Goal: Transaction & Acquisition: Purchase product/service

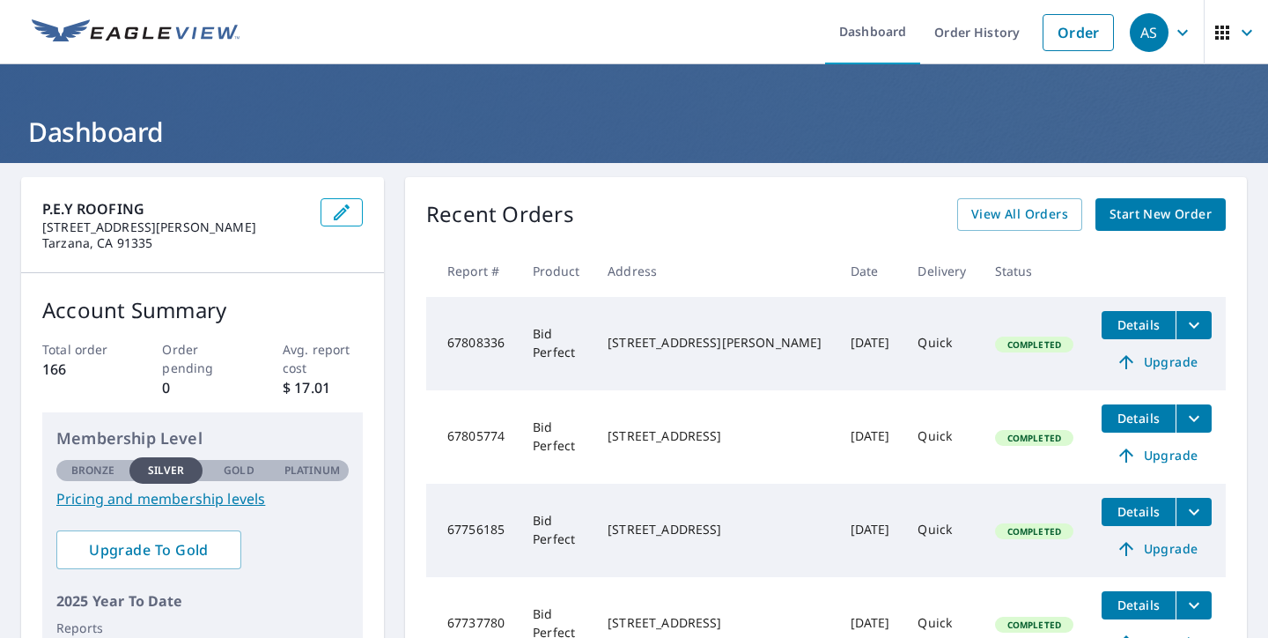
click at [813, 218] on div "Recent Orders View All Orders Start New Order" at bounding box center [826, 214] width 800 height 33
click at [1073, 39] on link "Order" at bounding box center [1078, 32] width 71 height 37
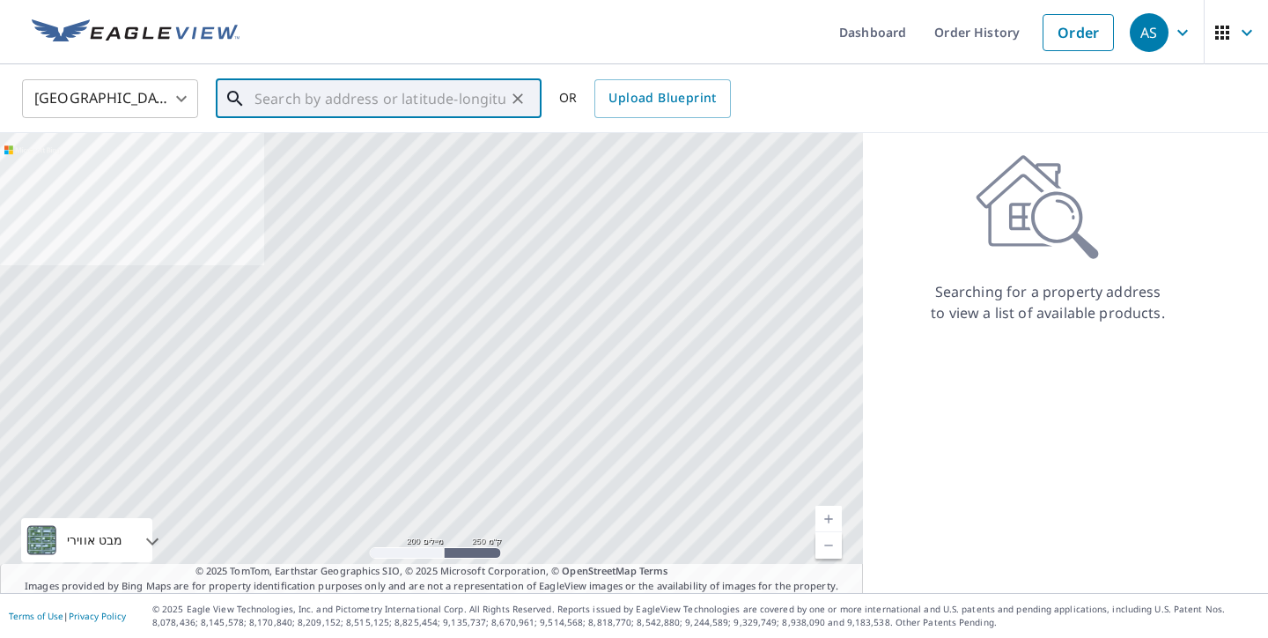
click at [412, 103] on input "text" at bounding box center [380, 98] width 251 height 49
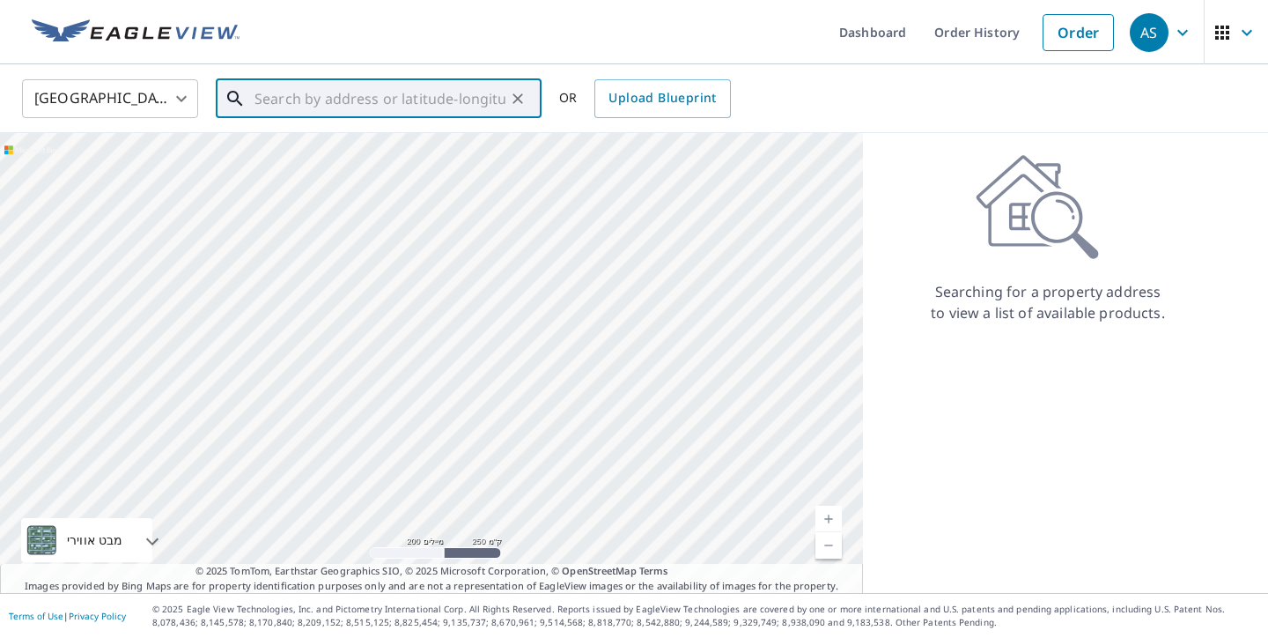
paste input "[GEOGRAPHIC_DATA][PERSON_NAME]"
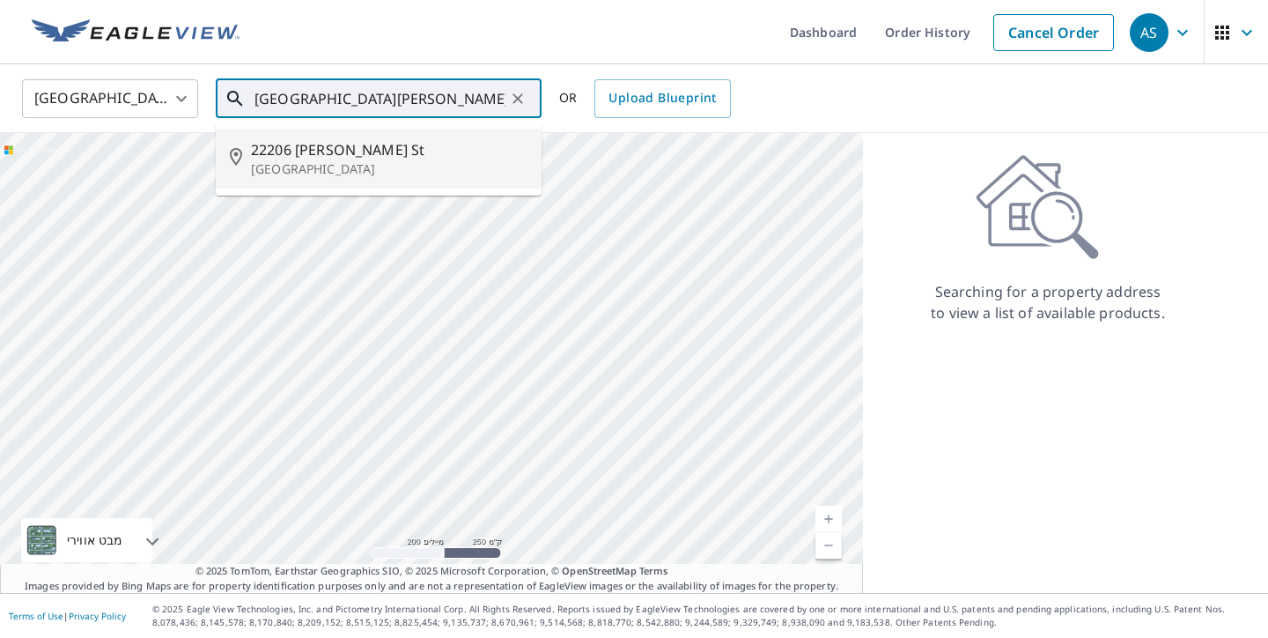
click at [362, 167] on p "[GEOGRAPHIC_DATA]" at bounding box center [389, 169] width 277 height 18
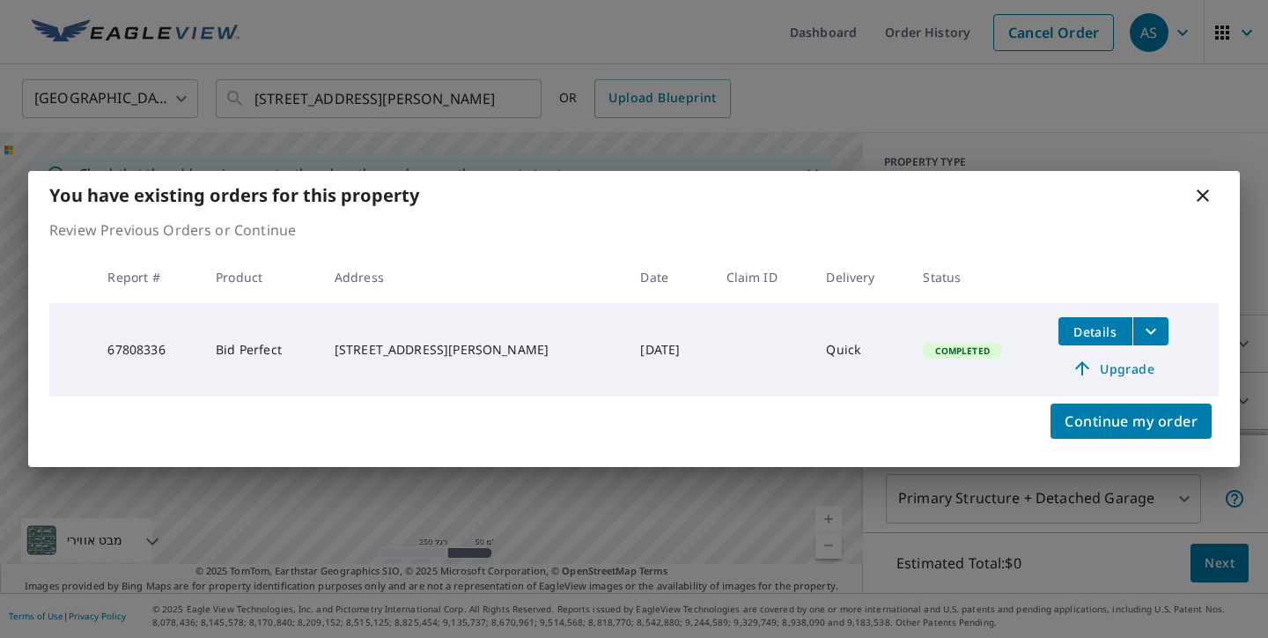
click at [1211, 200] on icon at bounding box center [1203, 195] width 21 height 21
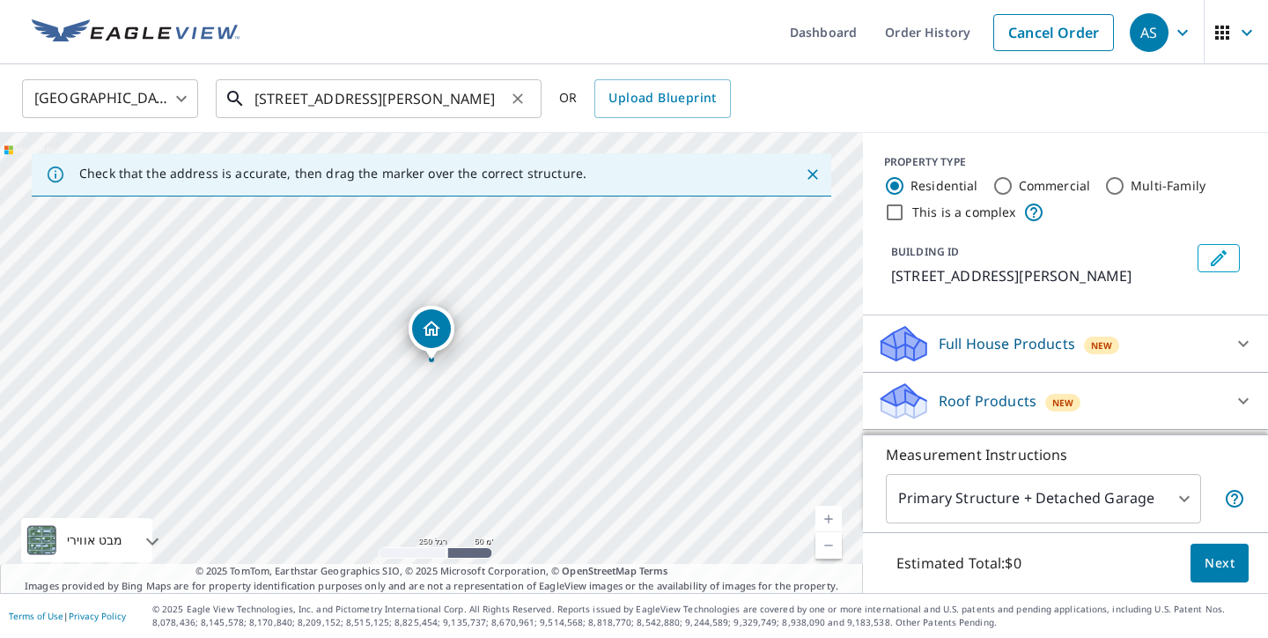
click at [367, 86] on input "[STREET_ADDRESS][PERSON_NAME]" at bounding box center [380, 98] width 251 height 49
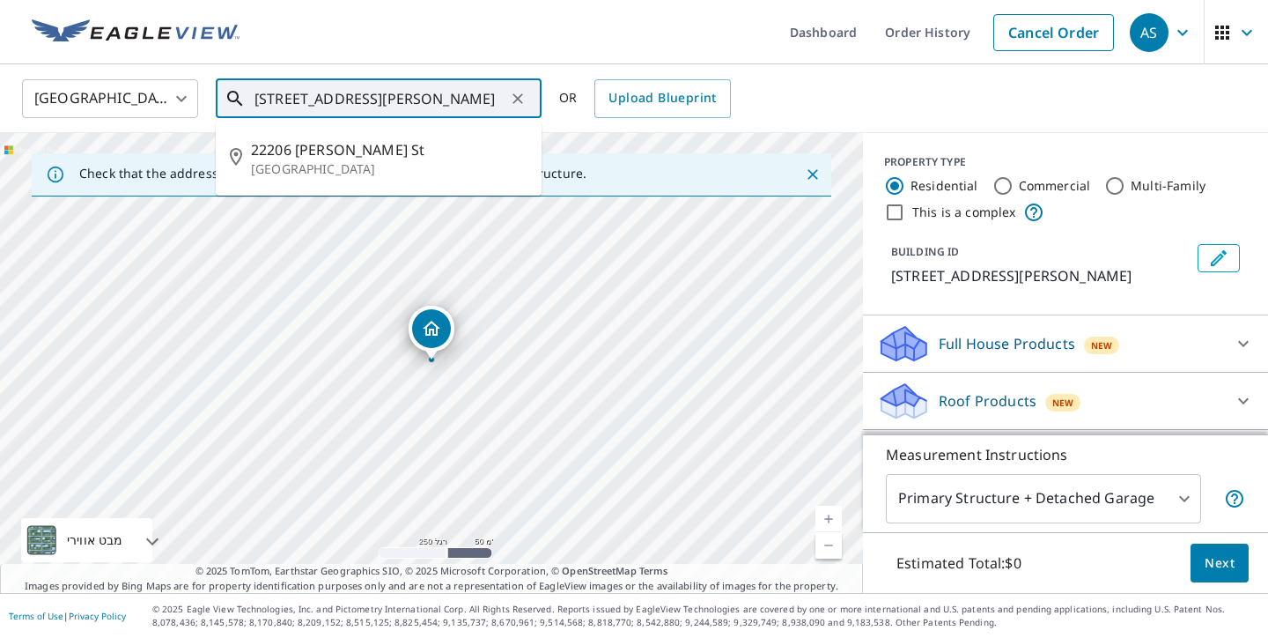
click at [367, 86] on input "[STREET_ADDRESS][PERSON_NAME]" at bounding box center [380, 98] width 251 height 49
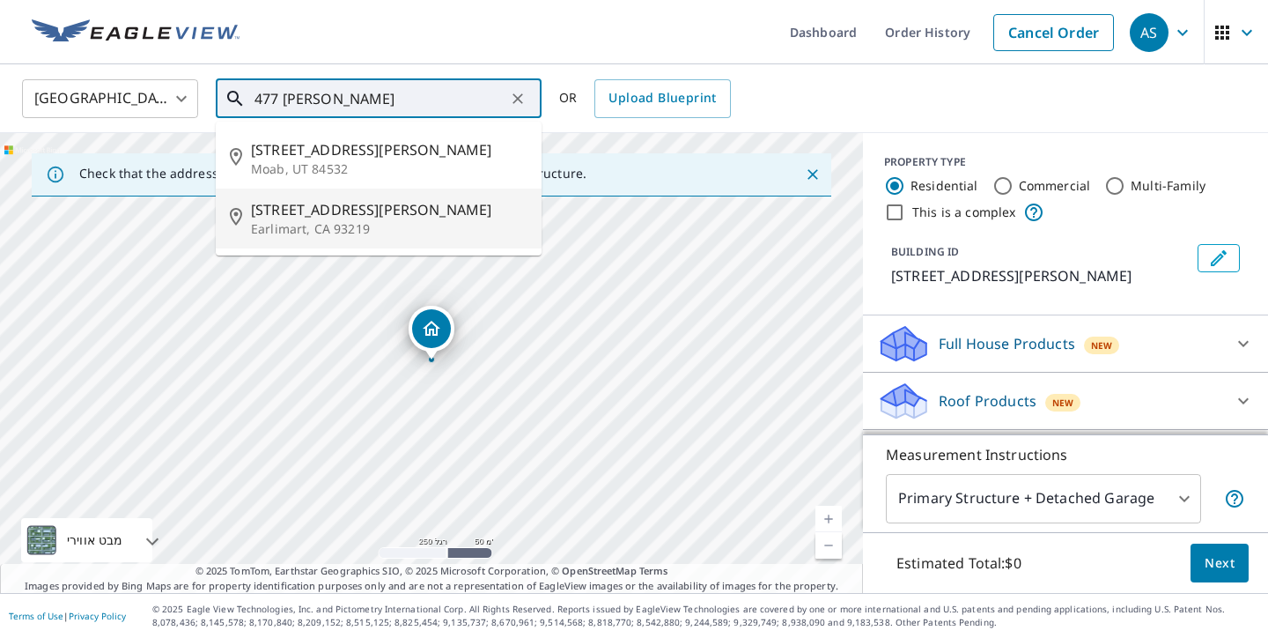
click at [353, 222] on p "Earlimart, CA 93219" at bounding box center [389, 229] width 277 height 18
type input "[STREET_ADDRESS][PERSON_NAME]"
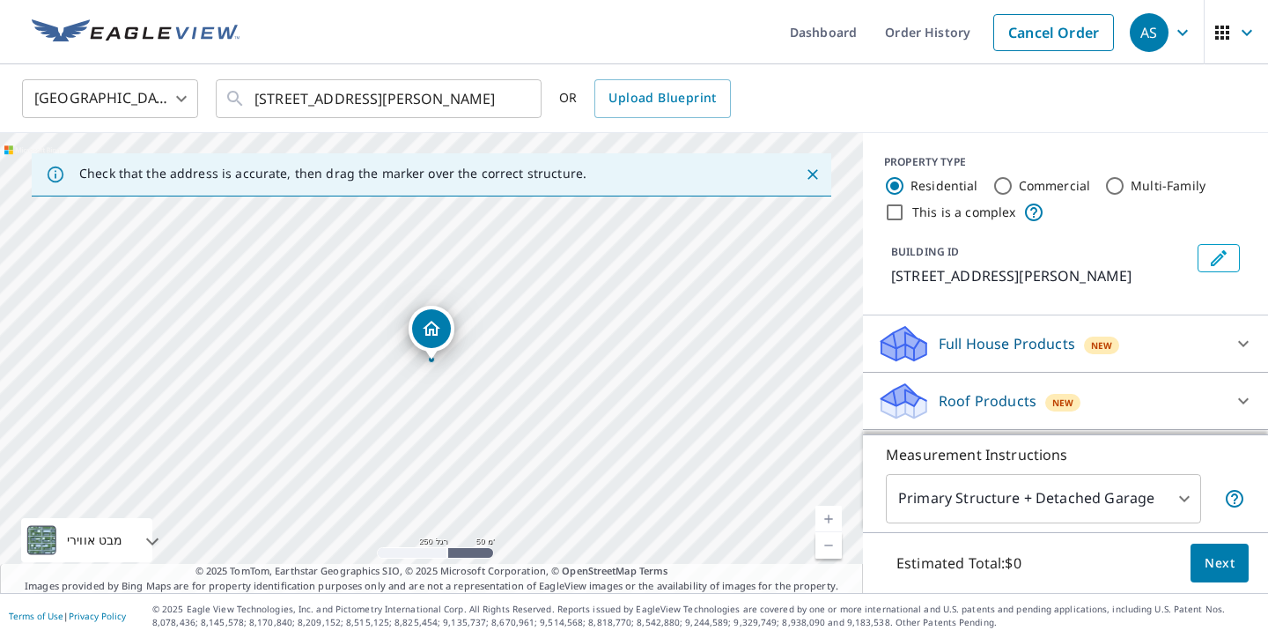
click at [775, 107] on div "United States [GEOGRAPHIC_DATA] ​ [STREET_ADDRESS][PERSON_NAME] ​ OR Upload Blu…" at bounding box center [628, 98] width 1238 height 41
click at [986, 307] on div "PROPERTY TYPE Residential Commercial Multi-Family This is a complex BUILDING ID…" at bounding box center [1065, 224] width 405 height 182
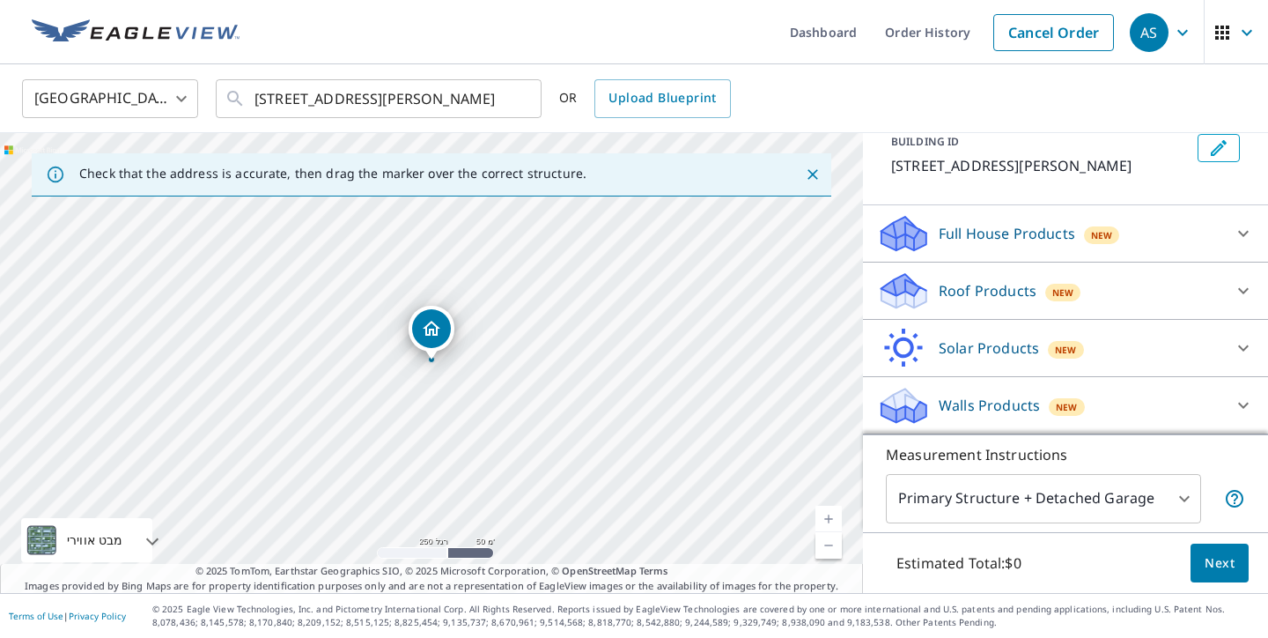
click at [1214, 293] on div "Roof Products New" at bounding box center [1049, 290] width 345 height 41
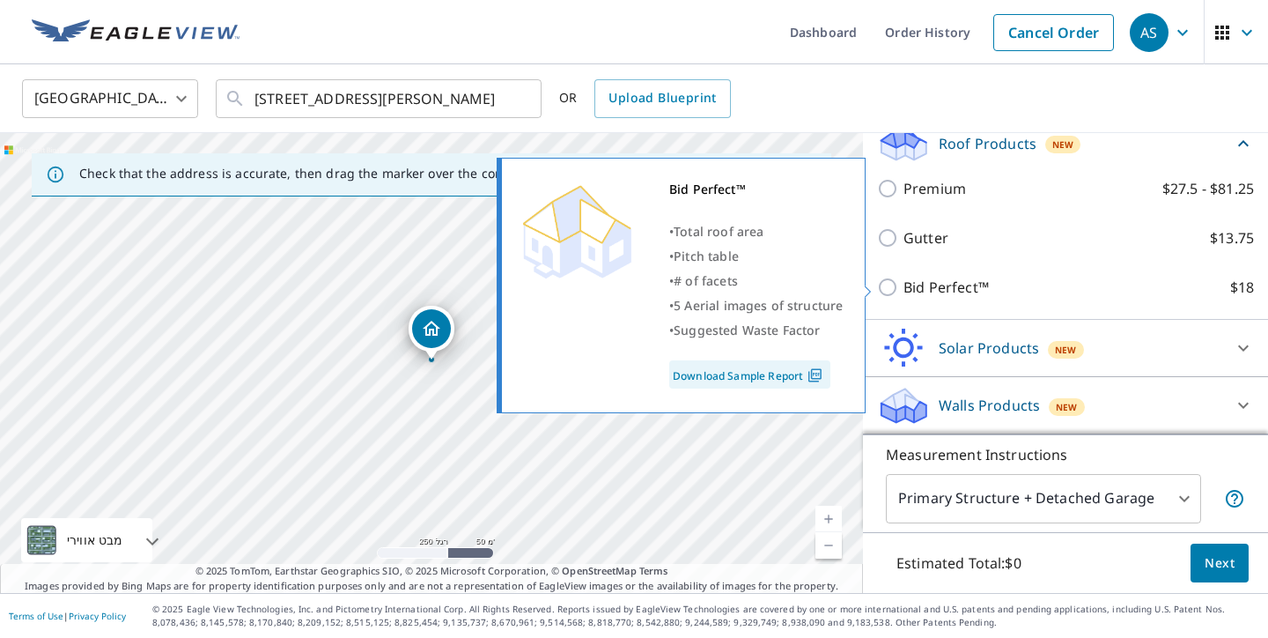
scroll to position [257, 0]
click at [892, 285] on input "Bid Perfect™ $18" at bounding box center [890, 287] width 26 height 21
checkbox input "true"
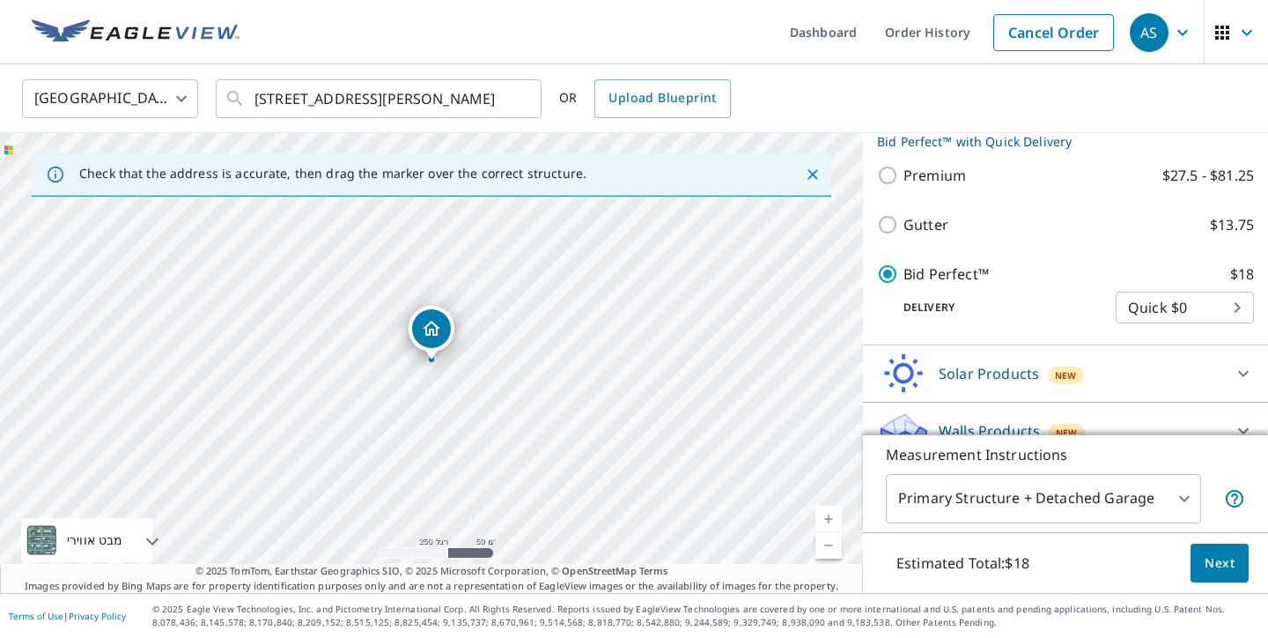
scroll to position [323, 0]
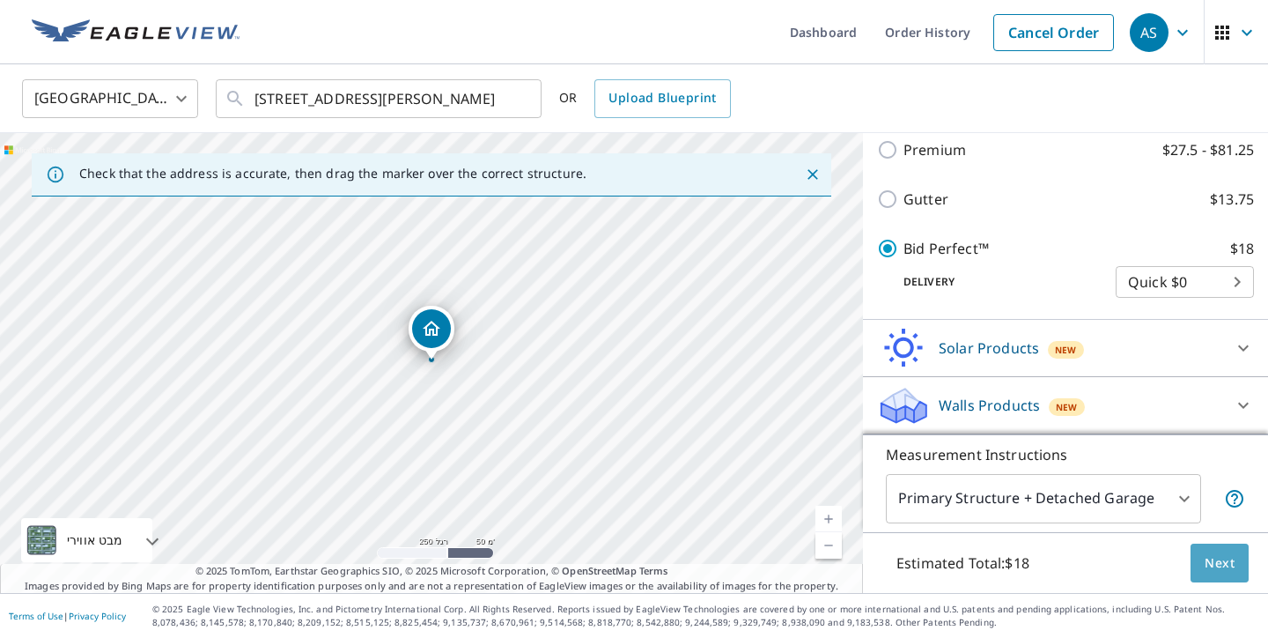
click at [1216, 565] on span "Next" at bounding box center [1220, 563] width 30 height 22
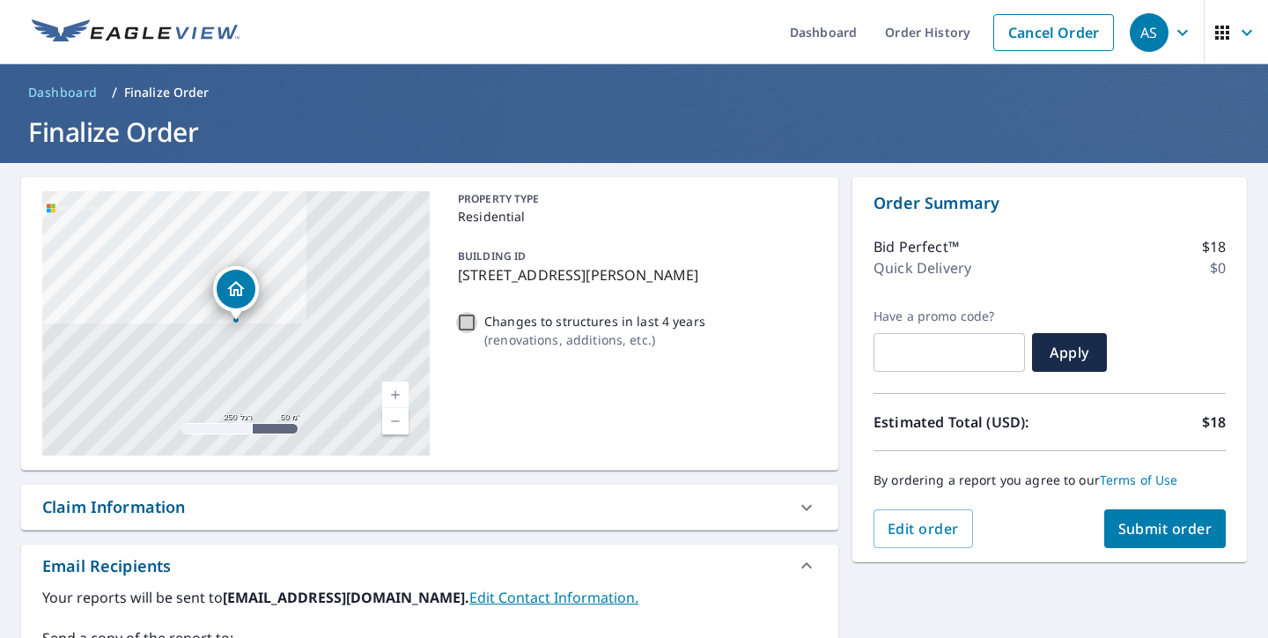
click at [466, 324] on input "Changes to structures in last 4 years ( renovations, additions, etc. )" at bounding box center [466, 322] width 21 height 21
checkbox input "true"
click at [1138, 524] on span "Submit order" at bounding box center [1166, 528] width 94 height 19
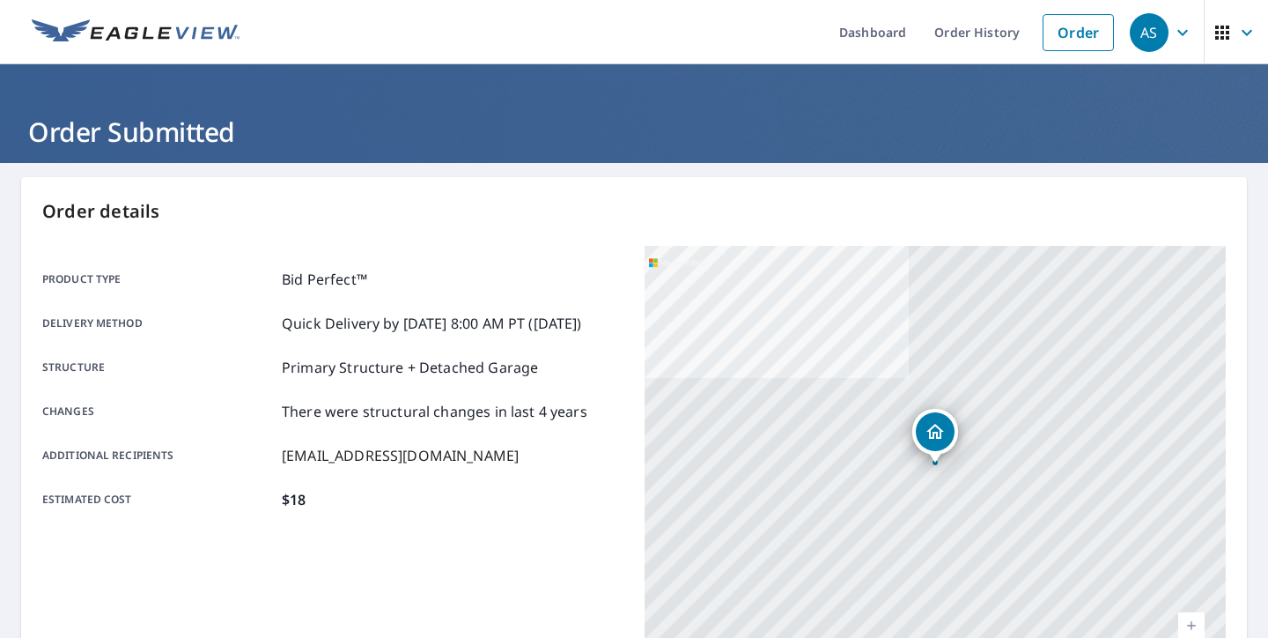
click at [558, 302] on div "Product type Bid Perfect™ Delivery method Quick Delivery by [DATE] 8:00 AM PT (…" at bounding box center [332, 389] width 581 height 241
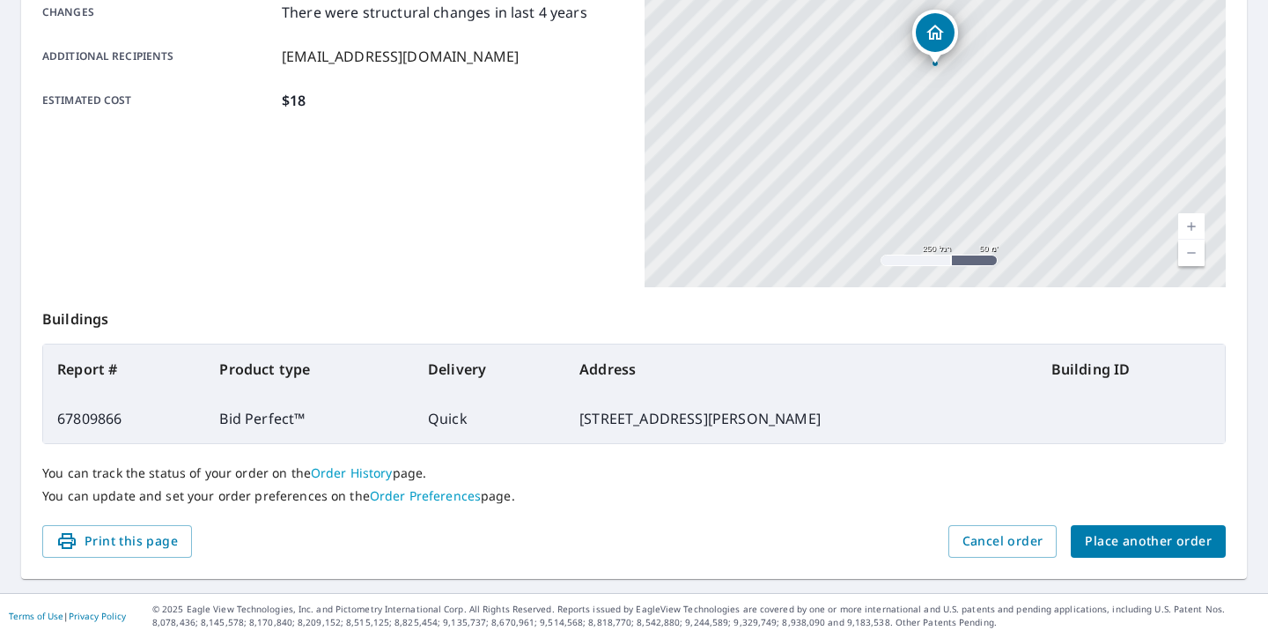
scroll to position [398, 0]
click at [1133, 551] on span "Place another order" at bounding box center [1148, 542] width 127 height 22
